Goal: Find specific page/section: Find specific page/section

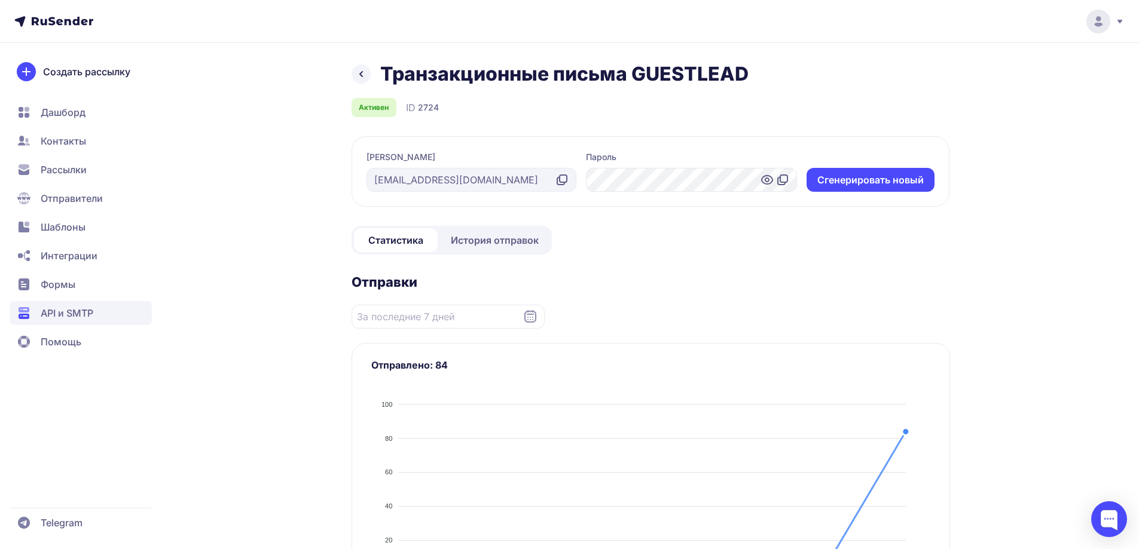
click at [488, 246] on span "История отправок" at bounding box center [495, 240] width 88 height 14
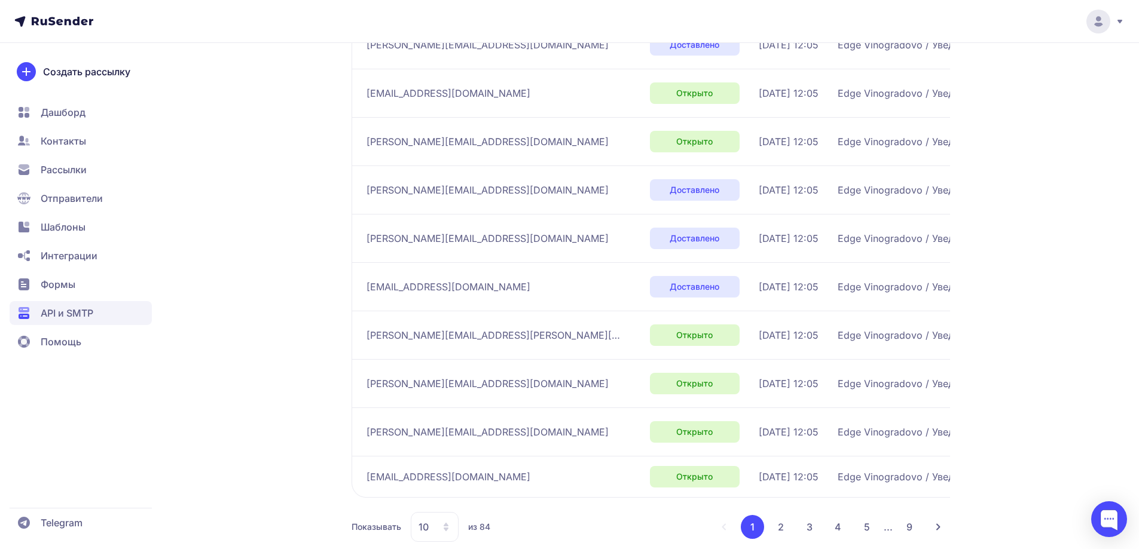
scroll to position [289, 0]
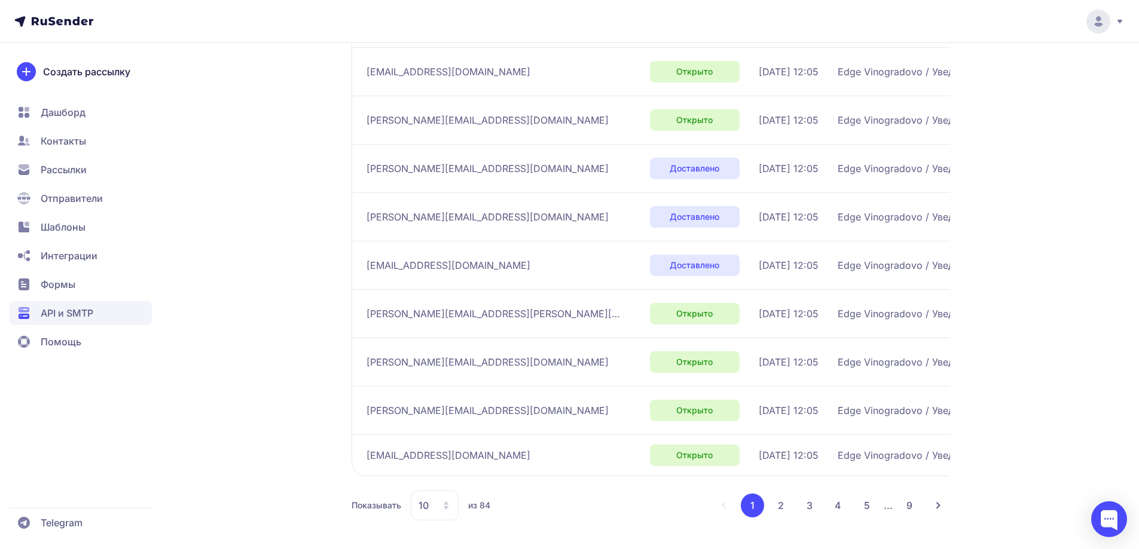
click at [833, 502] on button "4" at bounding box center [838, 506] width 24 height 24
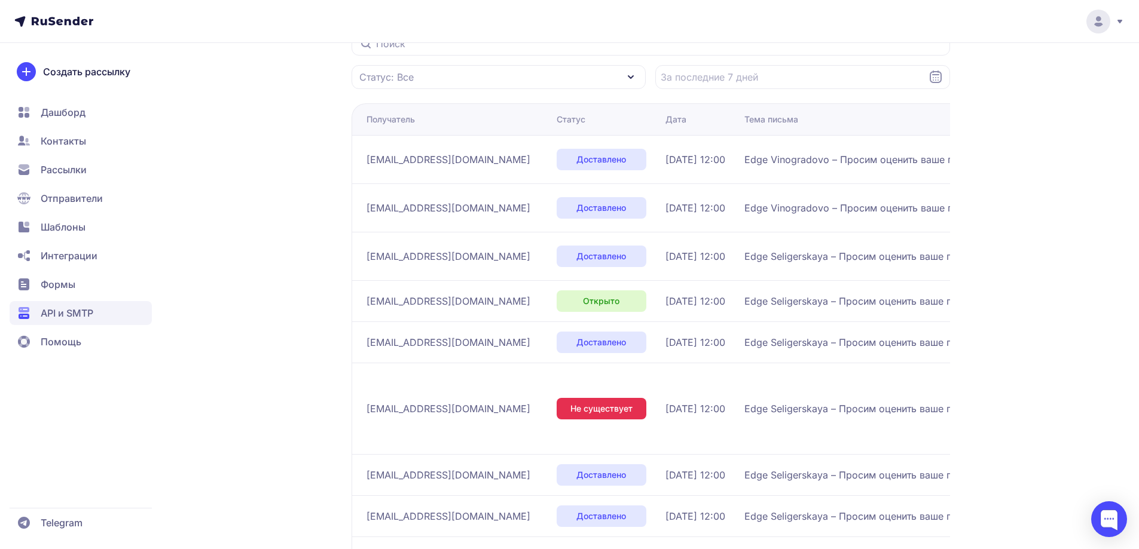
scroll to position [289, 0]
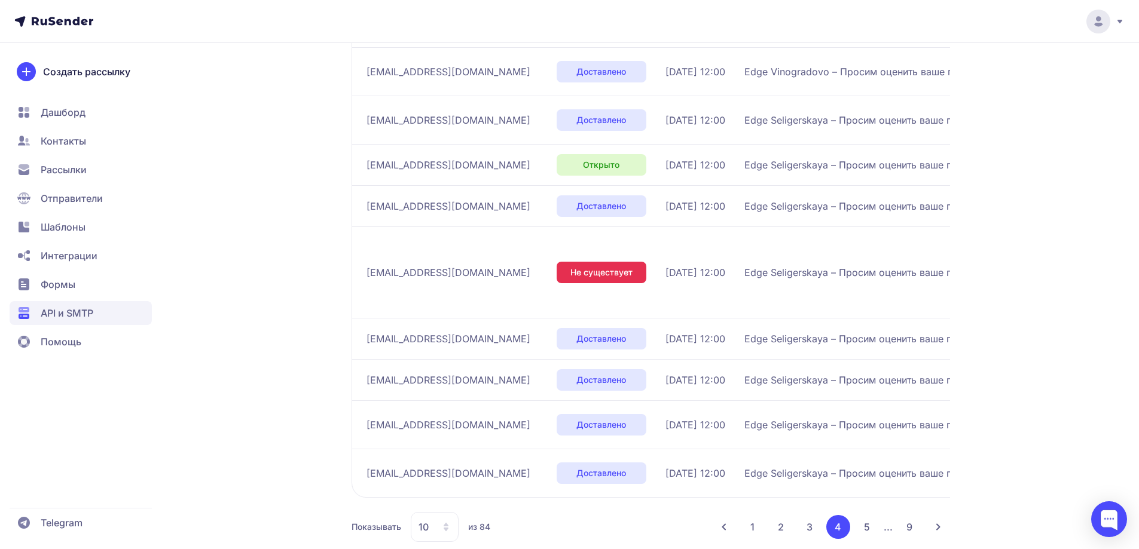
click at [907, 515] on button "9" at bounding box center [909, 527] width 24 height 24
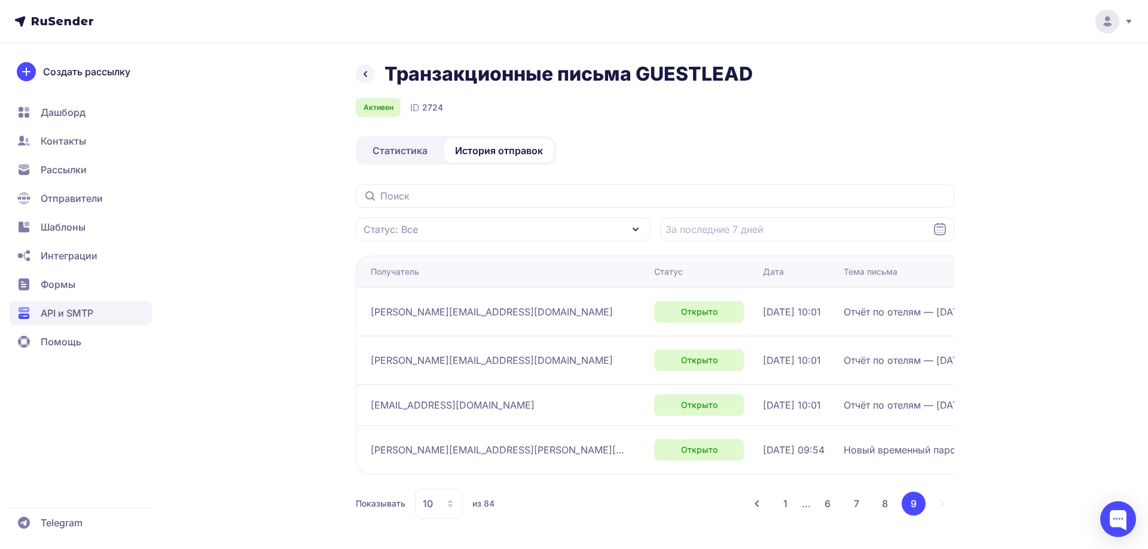
click at [385, 139] on link "Статистика" at bounding box center [400, 151] width 84 height 24
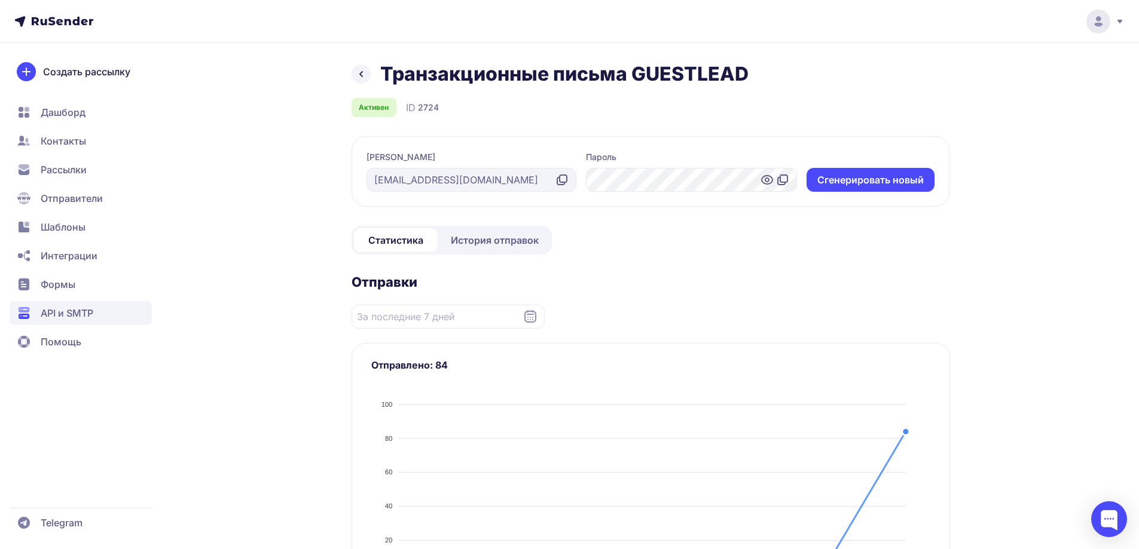
click at [766, 181] on icon at bounding box center [767, 180] width 4 height 4
click at [745, 179] on div at bounding box center [691, 180] width 210 height 24
drag, startPoint x: 714, startPoint y: 185, endPoint x: 799, endPoint y: 192, distance: 84.6
click at [799, 192] on section "[PERSON_NAME] [EMAIL_ADDRESS][DOMAIN_NAME] Пароль Cгенерировать новый" at bounding box center [650, 171] width 598 height 71
click at [777, 179] on icon at bounding box center [782, 180] width 14 height 14
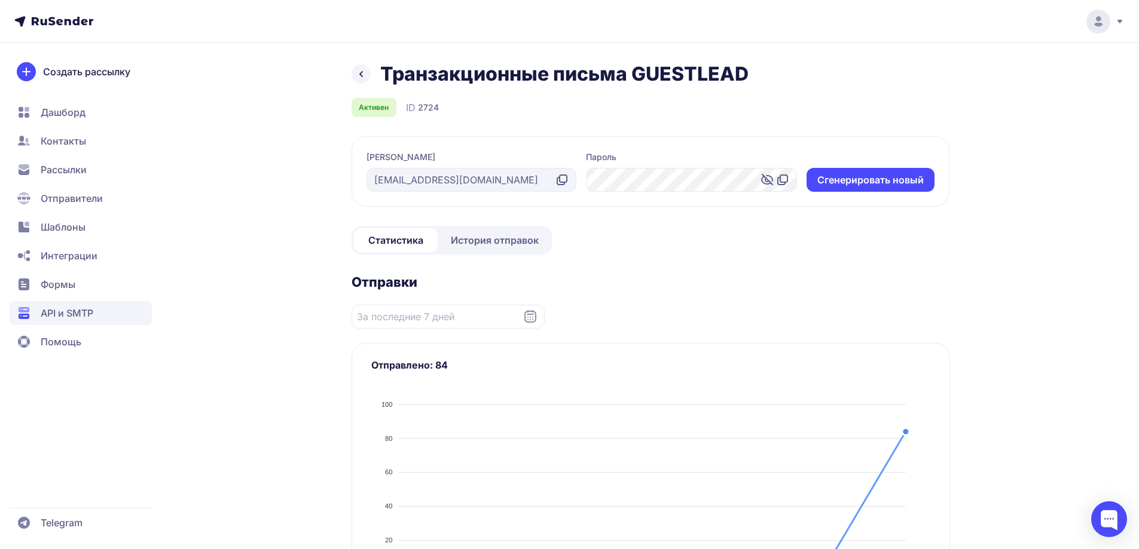
click at [111, 311] on span "API и SMTP" at bounding box center [81, 313] width 142 height 24
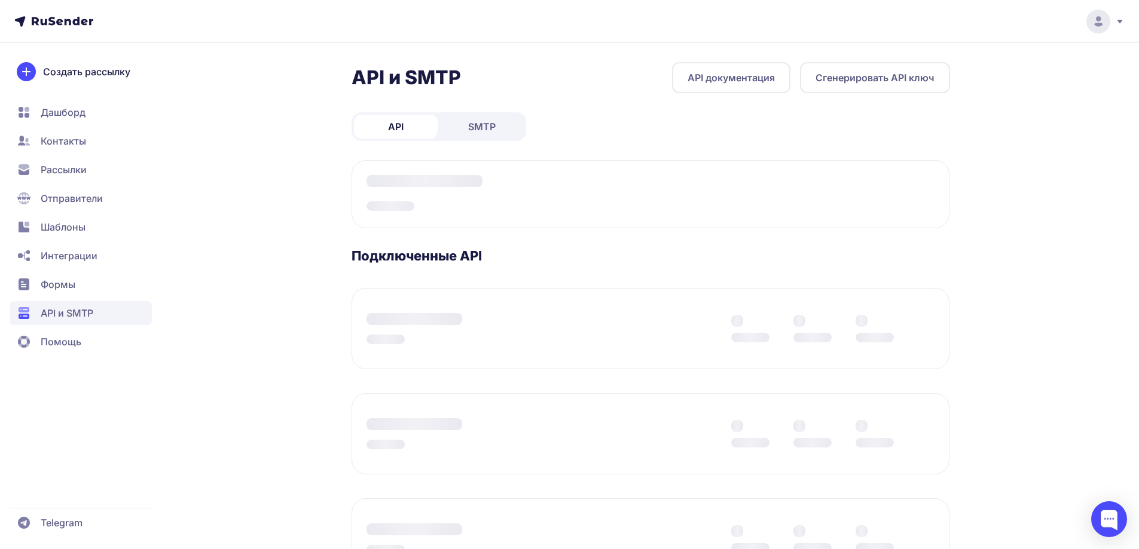
click at [494, 128] on span "SMTP" at bounding box center [481, 127] width 27 height 14
